Goal: Task Accomplishment & Management: Manage account settings

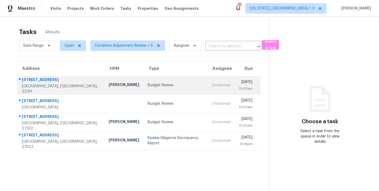
click at [148, 84] on div "Budget Review" at bounding box center [175, 84] width 55 height 5
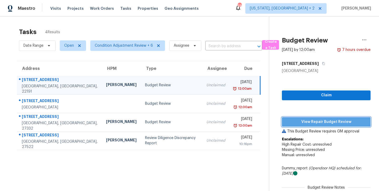
click at [333, 121] on span "View Repair Budget Review" at bounding box center [326, 121] width 80 height 7
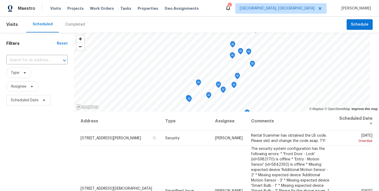
click at [214, 11] on div "Maestro Visits Projects Work Orders Tasks Properties Geo Assignments 6 Richmond…" at bounding box center [189, 8] width 379 height 17
click at [51, 137] on div "Filters Reset ​ Type Assignee Scheduled Date" at bounding box center [37, 147] width 74 height 231
click at [359, 23] on span "Schedule" at bounding box center [360, 24] width 18 height 7
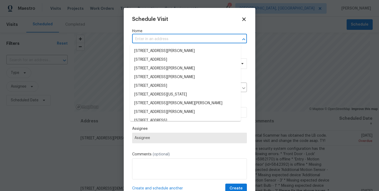
click at [162, 36] on input "text" at bounding box center [182, 39] width 100 height 8
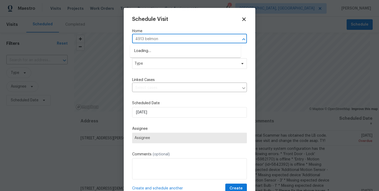
type input "4913 belmont"
click at [202, 53] on li "4913 Belmont Rd, Richmond, VA 23234" at bounding box center [185, 51] width 111 height 9
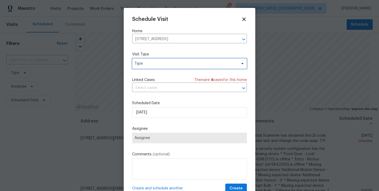
click at [186, 64] on span "Type" at bounding box center [186, 63] width 102 height 5
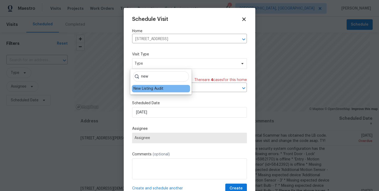
type input "new"
click at [140, 89] on div "New Listing Audit" at bounding box center [148, 88] width 30 height 5
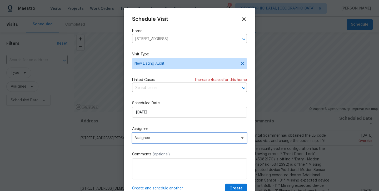
click at [156, 138] on span "Assignee" at bounding box center [186, 138] width 103 height 4
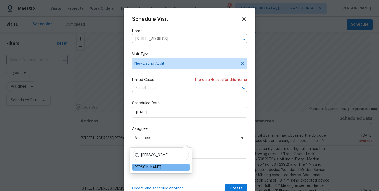
type input "nicholas"
click at [145, 167] on div "[PERSON_NAME]" at bounding box center [147, 166] width 28 height 5
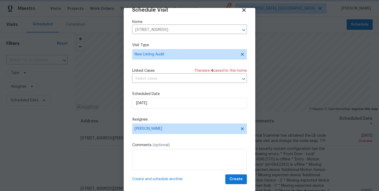
scroll to position [9, 0]
drag, startPoint x: 236, startPoint y: 180, endPoint x: 232, endPoint y: 175, distance: 6.4
click at [235, 180] on span "Create" at bounding box center [236, 179] width 13 height 7
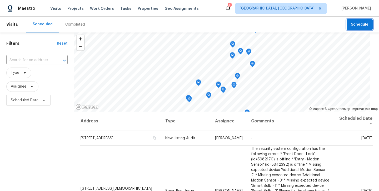
click at [347, 26] on button "Schedule" at bounding box center [360, 24] width 26 height 11
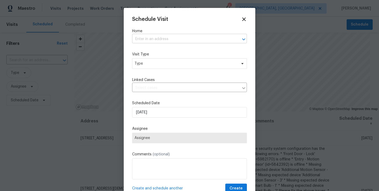
click at [165, 41] on input "text" at bounding box center [182, 39] width 100 height 8
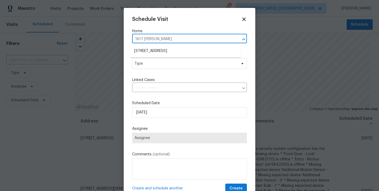
type input "1617 almond"
click at [171, 50] on li "1617 Almond Creek Ct, Henrico, VA 23231" at bounding box center [185, 51] width 111 height 9
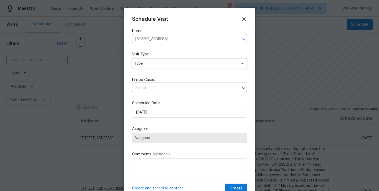
click at [171, 66] on span "Type" at bounding box center [189, 63] width 115 height 11
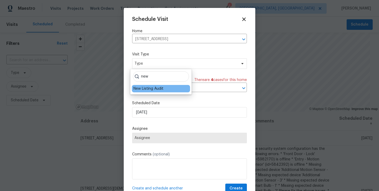
type input "new"
click at [153, 89] on div "New Listing Audit" at bounding box center [148, 88] width 30 height 5
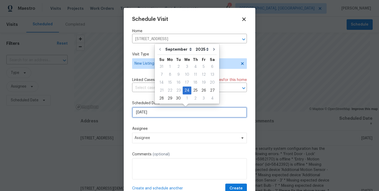
click at [158, 116] on input "9/24/2025" at bounding box center [189, 112] width 115 height 11
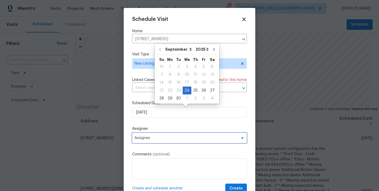
click at [159, 138] on span "Assignee" at bounding box center [186, 138] width 103 height 4
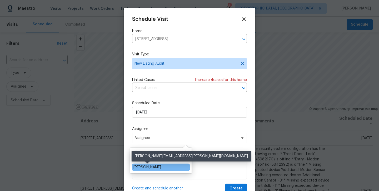
type input "nicholas"
drag, startPoint x: 148, startPoint y: 167, endPoint x: 151, endPoint y: 167, distance: 3.5
click at [148, 167] on div "[PERSON_NAME]" at bounding box center [147, 166] width 28 height 5
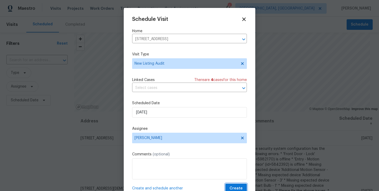
click at [237, 186] on button "Create" at bounding box center [236, 188] width 22 height 10
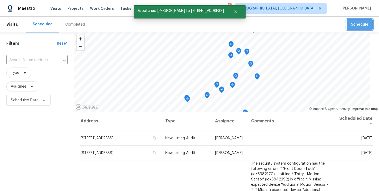
click at [361, 23] on span "Schedule" at bounding box center [360, 24] width 18 height 7
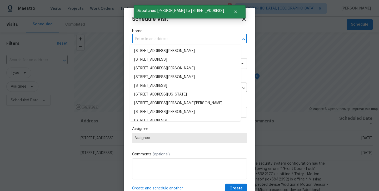
click at [171, 41] on input "text" at bounding box center [182, 39] width 100 height 8
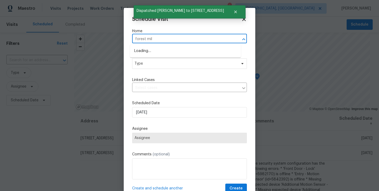
type input "forest mill"
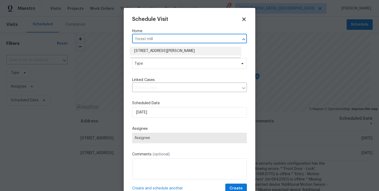
click at [193, 53] on li "12706 Forest Mill Dr, Midlothian, VA 23112" at bounding box center [185, 51] width 111 height 9
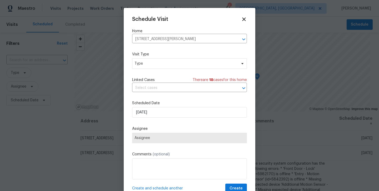
click at [154, 139] on span "Assignee" at bounding box center [190, 138] width 110 height 4
click at [152, 63] on span "Type" at bounding box center [186, 63] width 102 height 5
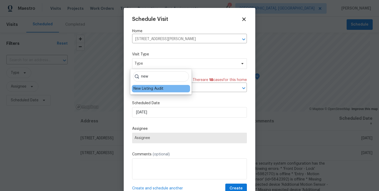
type input "new"
click at [145, 88] on div "New Listing Audit" at bounding box center [148, 88] width 30 height 5
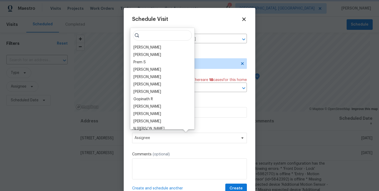
click at [160, 137] on span "Assignee" at bounding box center [186, 138] width 103 height 4
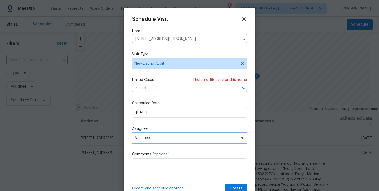
click at [160, 140] on span "Assignee" at bounding box center [189, 137] width 115 height 11
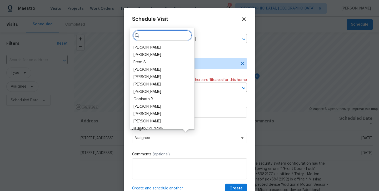
click at [149, 36] on input "search" at bounding box center [162, 35] width 59 height 11
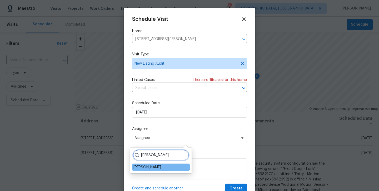
type input "nicholas"
click at [146, 169] on div "[PERSON_NAME]" at bounding box center [147, 166] width 28 height 5
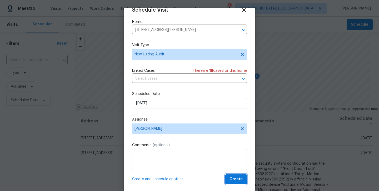
click at [235, 179] on span "Create" at bounding box center [236, 179] width 13 height 7
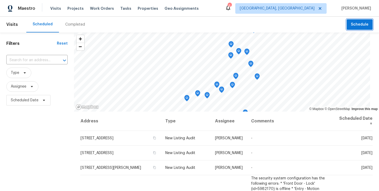
click at [355, 29] on button "Schedule" at bounding box center [360, 24] width 26 height 11
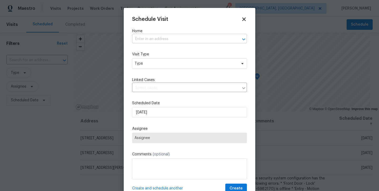
click at [143, 41] on input "text" at bounding box center [182, 39] width 100 height 8
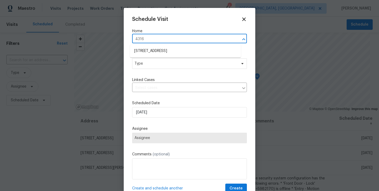
type input "4316"
click at [145, 54] on li "4316 Chamberlayne Ave, Richmond, VA 23227" at bounding box center [185, 51] width 111 height 9
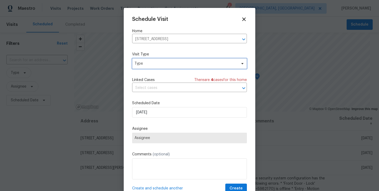
click at [148, 64] on span "Type" at bounding box center [186, 63] width 102 height 5
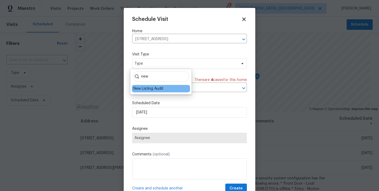
type input "new"
click at [141, 88] on div "New Listing Audit" at bounding box center [148, 88] width 30 height 5
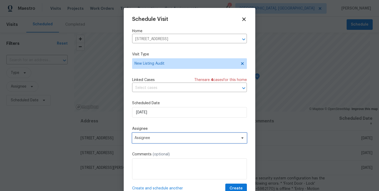
click at [155, 139] on span "Assignee" at bounding box center [186, 138] width 103 height 4
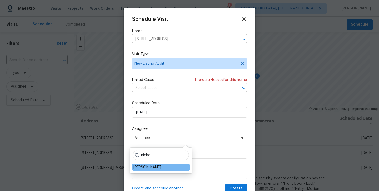
type input "nicho"
drag, startPoint x: 139, startPoint y: 168, endPoint x: 147, endPoint y: 172, distance: 9.1
click at [139, 168] on div "[PERSON_NAME]" at bounding box center [147, 166] width 28 height 5
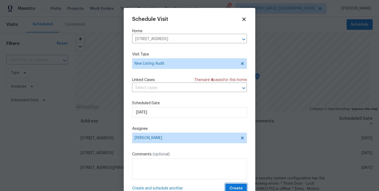
click at [230, 189] on span "Create" at bounding box center [236, 188] width 13 height 7
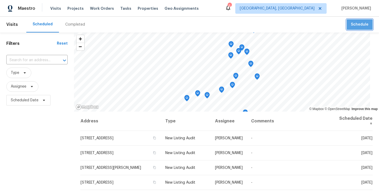
click at [360, 21] on span "Schedule" at bounding box center [360, 24] width 18 height 7
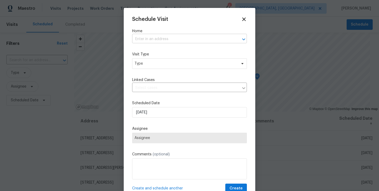
click at [164, 38] on input "text" at bounding box center [182, 39] width 100 height 8
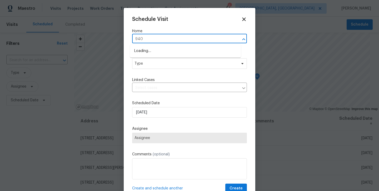
type input "9401"
click at [180, 50] on li "9401 Rutlandshire Dr, Mechanicsville, VA 23116" at bounding box center [185, 51] width 111 height 9
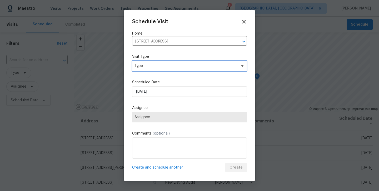
click at [171, 63] on span "Type" at bounding box center [186, 65] width 102 height 5
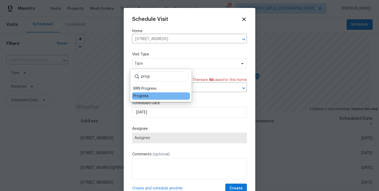
type input "prog"
click at [141, 97] on div "Progress" at bounding box center [140, 95] width 15 height 5
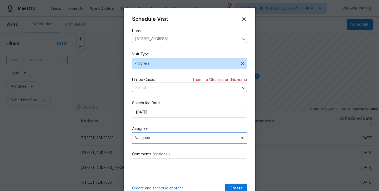
click at [160, 138] on span "Assignee" at bounding box center [186, 138] width 103 height 4
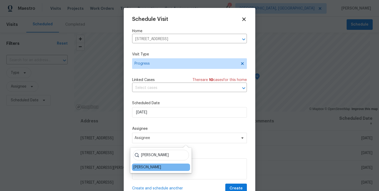
type input "nicholas"
click at [147, 168] on div "[PERSON_NAME]" at bounding box center [147, 166] width 28 height 5
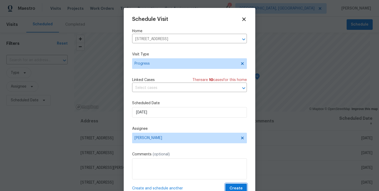
click at [233, 188] on span "Create" at bounding box center [236, 188] width 13 height 7
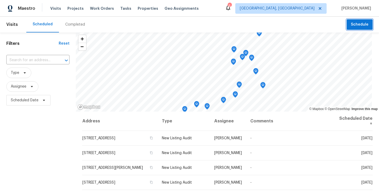
click at [357, 27] on span "Schedule" at bounding box center [360, 24] width 18 height 7
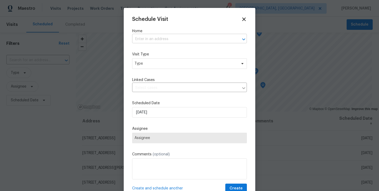
click at [176, 41] on input "text" at bounding box center [182, 39] width 100 height 8
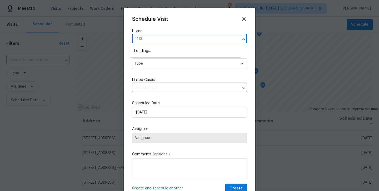
type input "11130"
click at [180, 51] on li "11130 Poachers Run, Chesterfield, VA 23832" at bounding box center [185, 51] width 111 height 9
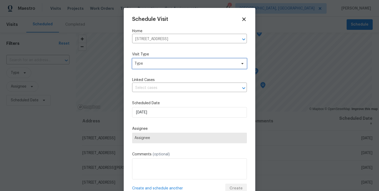
click at [173, 66] on span "Type" at bounding box center [186, 63] width 102 height 5
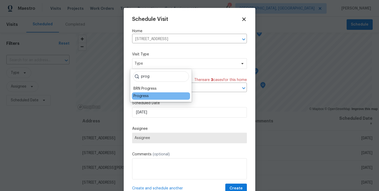
type input "prog"
click at [139, 94] on div "Progress" at bounding box center [140, 95] width 15 height 5
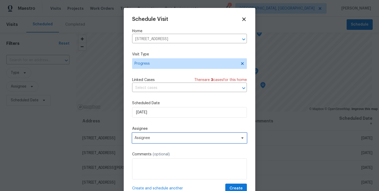
click at [157, 141] on span "Assignee" at bounding box center [189, 137] width 115 height 11
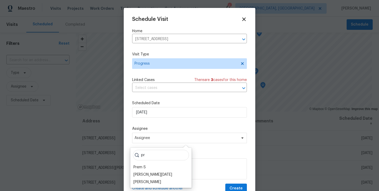
type input "p"
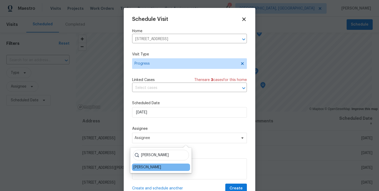
type input "nicholas"
click at [155, 166] on div "[PERSON_NAME]" at bounding box center [147, 166] width 28 height 5
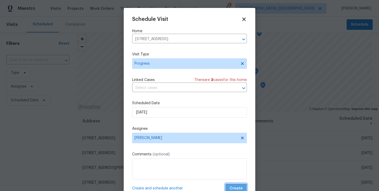
click at [230, 188] on span "Create" at bounding box center [236, 188] width 13 height 7
click at [52, 148] on div at bounding box center [189, 95] width 379 height 191
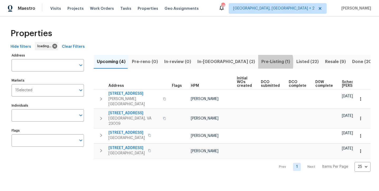
drag, startPoint x: 224, startPoint y: 62, endPoint x: 228, endPoint y: 62, distance: 4.5
click at [261, 62] on span "Pre-Listing (1)" at bounding box center [275, 61] width 29 height 7
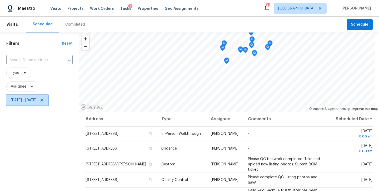
click at [44, 100] on icon at bounding box center [42, 100] width 4 height 4
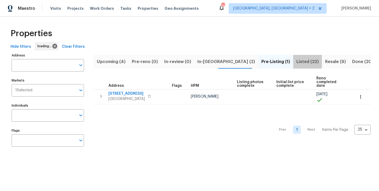
drag, startPoint x: 266, startPoint y: 58, endPoint x: 271, endPoint y: 57, distance: 4.5
click at [296, 58] on span "Listed (22)" at bounding box center [307, 61] width 22 height 7
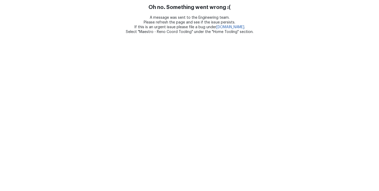
click at [337, 34] on html "Oh no. Something went wrong :( A message was sent to the Engineering team. Plea…" at bounding box center [189, 17] width 379 height 34
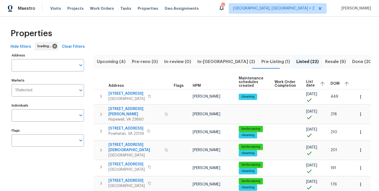
click at [334, 79] on div "DOM" at bounding box center [341, 83] width 20 height 8
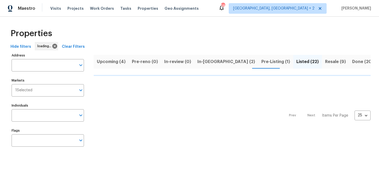
click at [185, 63] on span "In-review (0)" at bounding box center [177, 61] width 27 height 7
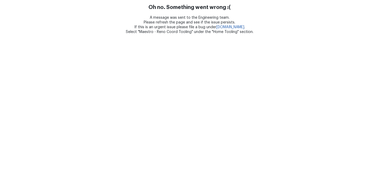
click at [209, 34] on html "Oh no. Something went wrong :( A message was sent to the Engineering team. Plea…" at bounding box center [189, 17] width 379 height 34
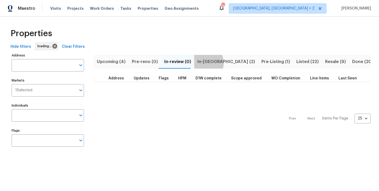
click at [199, 63] on span "In-[GEOGRAPHIC_DATA] (2)" at bounding box center [226, 61] width 58 height 7
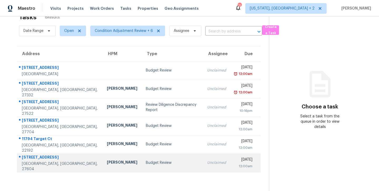
scroll to position [14, 0]
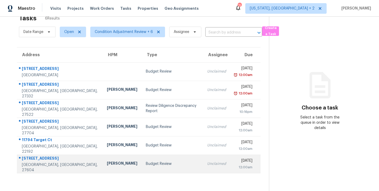
click at [157, 162] on div "Budget Review" at bounding box center [172, 163] width 53 height 5
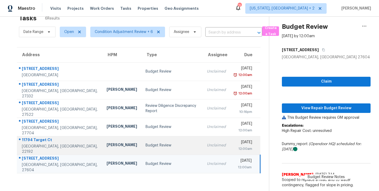
click at [150, 145] on div "Budget Review" at bounding box center [172, 144] width 53 height 5
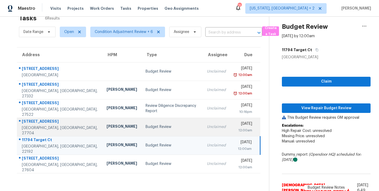
click at [142, 122] on td "Budget Review" at bounding box center [171, 126] width 61 height 18
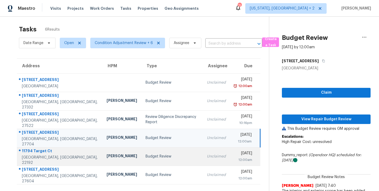
scroll to position [0, 0]
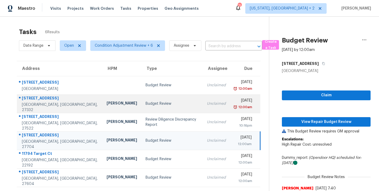
click at [102, 107] on td "Preston Sexton" at bounding box center [121, 103] width 39 height 18
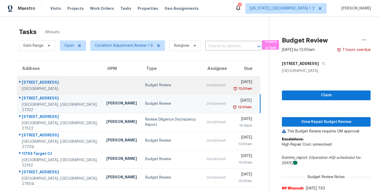
click at [150, 87] on div "Budget Review" at bounding box center [171, 84] width 53 height 5
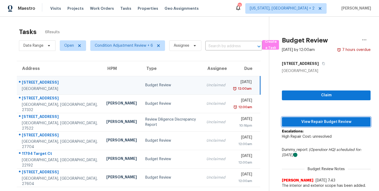
click at [340, 122] on span "View Repair Budget Review" at bounding box center [326, 121] width 80 height 7
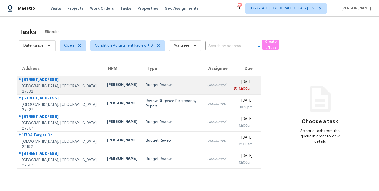
click at [142, 81] on td "Budget Review" at bounding box center [172, 85] width 61 height 18
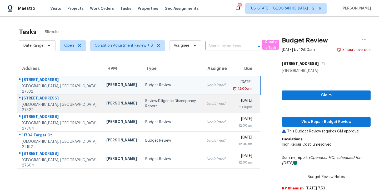
click at [145, 103] on div "Review Diligence Discrepancy Report" at bounding box center [171, 103] width 53 height 11
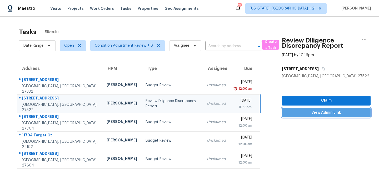
click at [330, 115] on span "View Admin Link" at bounding box center [326, 112] width 80 height 7
click at [165, 105] on div "Review Diligence Discrepancy Report" at bounding box center [172, 103] width 53 height 11
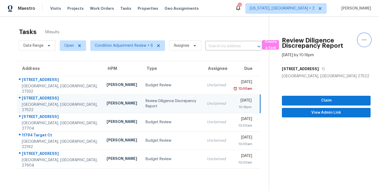
click at [361, 39] on icon "button" at bounding box center [364, 40] width 6 height 6
click at [332, 41] on div "Cancel this task" at bounding box center [330, 40] width 41 height 5
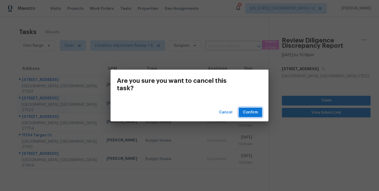
click at [262, 113] on button "Confirm" at bounding box center [250, 112] width 23 height 10
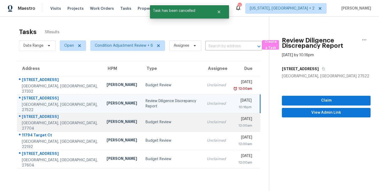
click at [255, 113] on td "[DATE] 12:00am" at bounding box center [245, 122] width 30 height 18
